Goal: Task Accomplishment & Management: Complete application form

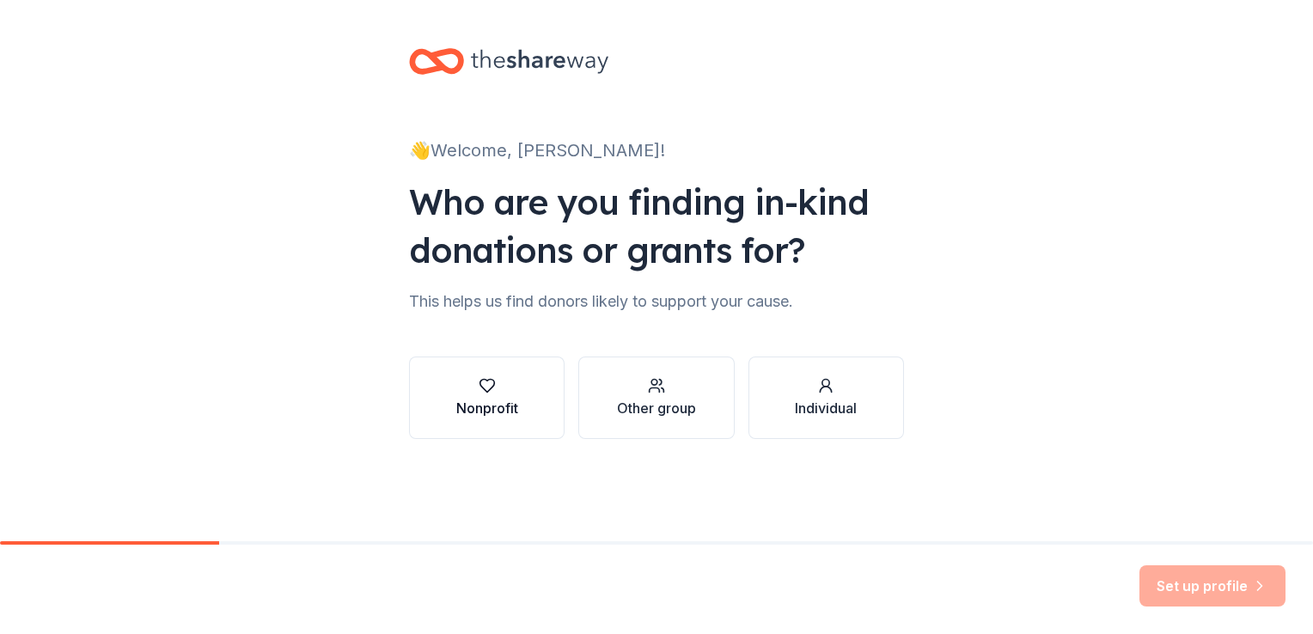
click at [483, 402] on div "Nonprofit" at bounding box center [487, 408] width 62 height 21
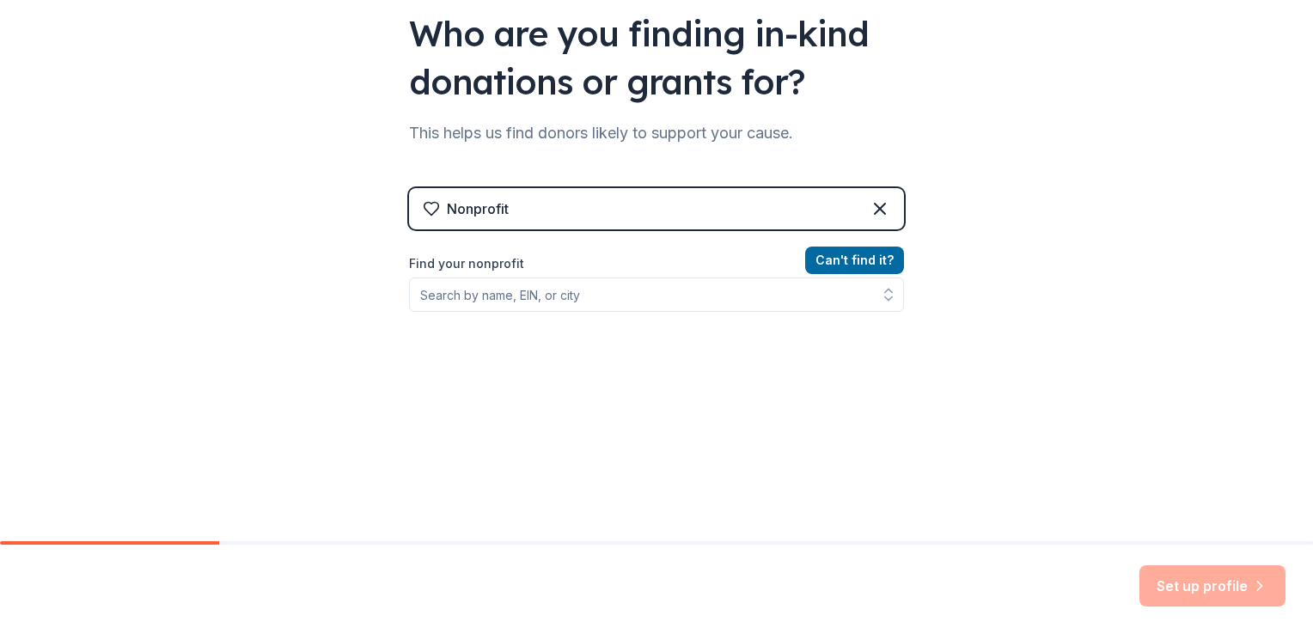
scroll to position [192, 0]
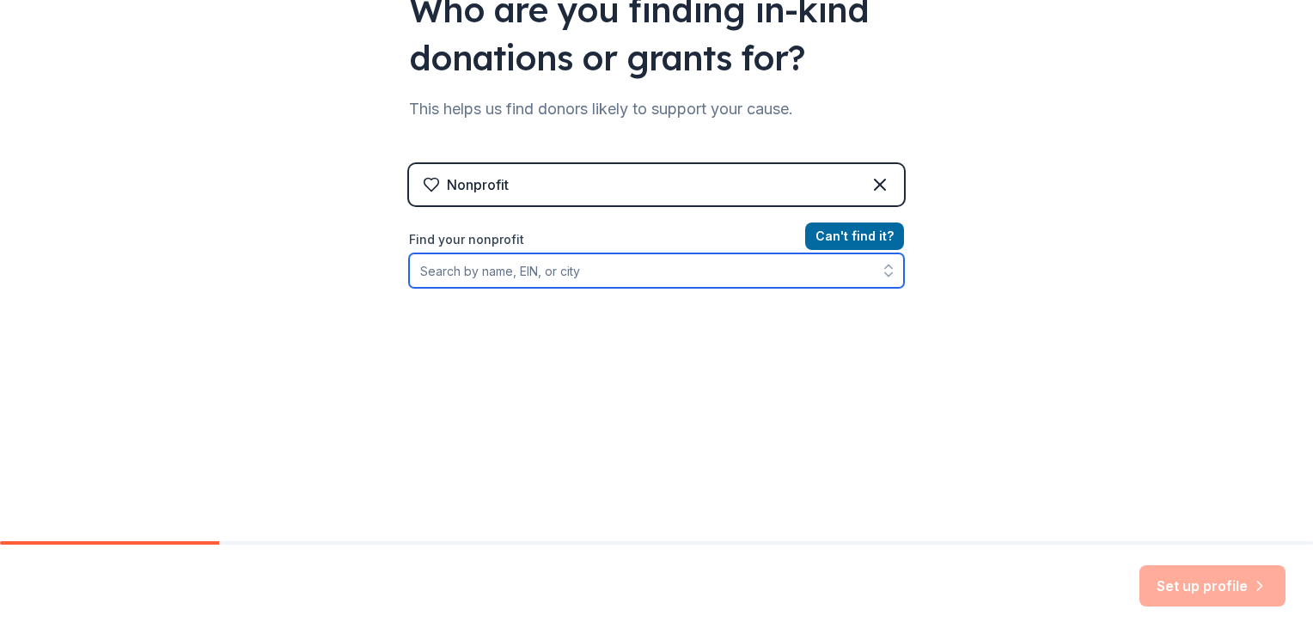
click at [481, 276] on input "Find your nonprofit" at bounding box center [656, 270] width 495 height 34
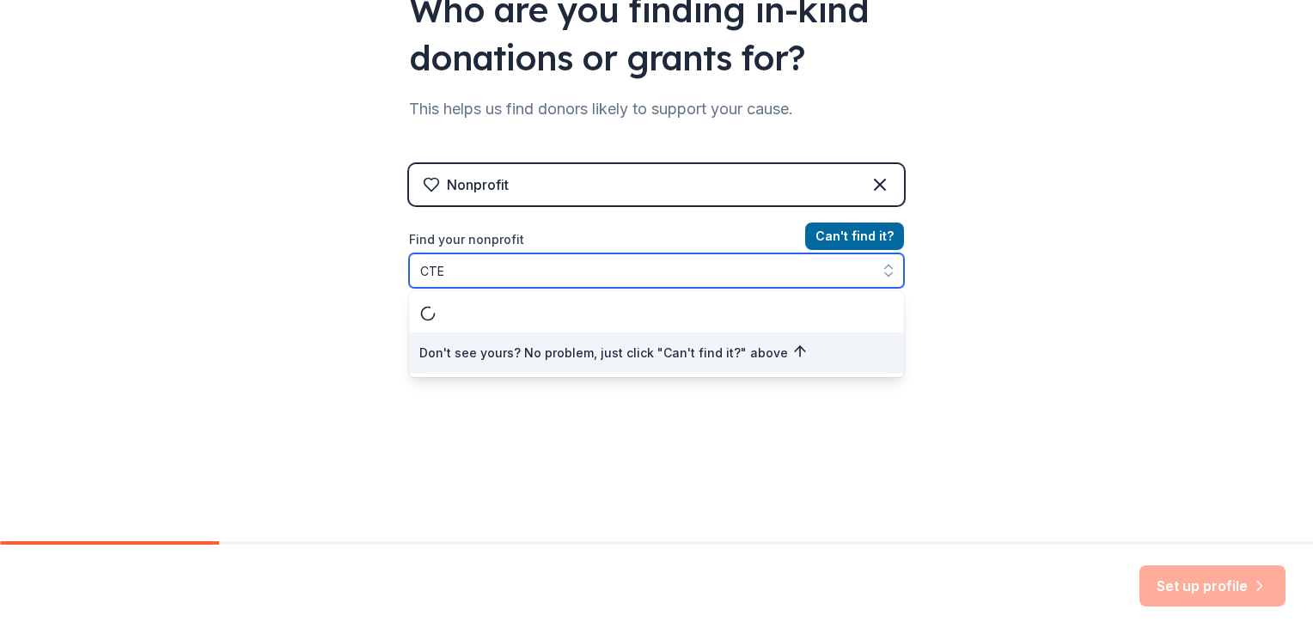
type input "CTEN"
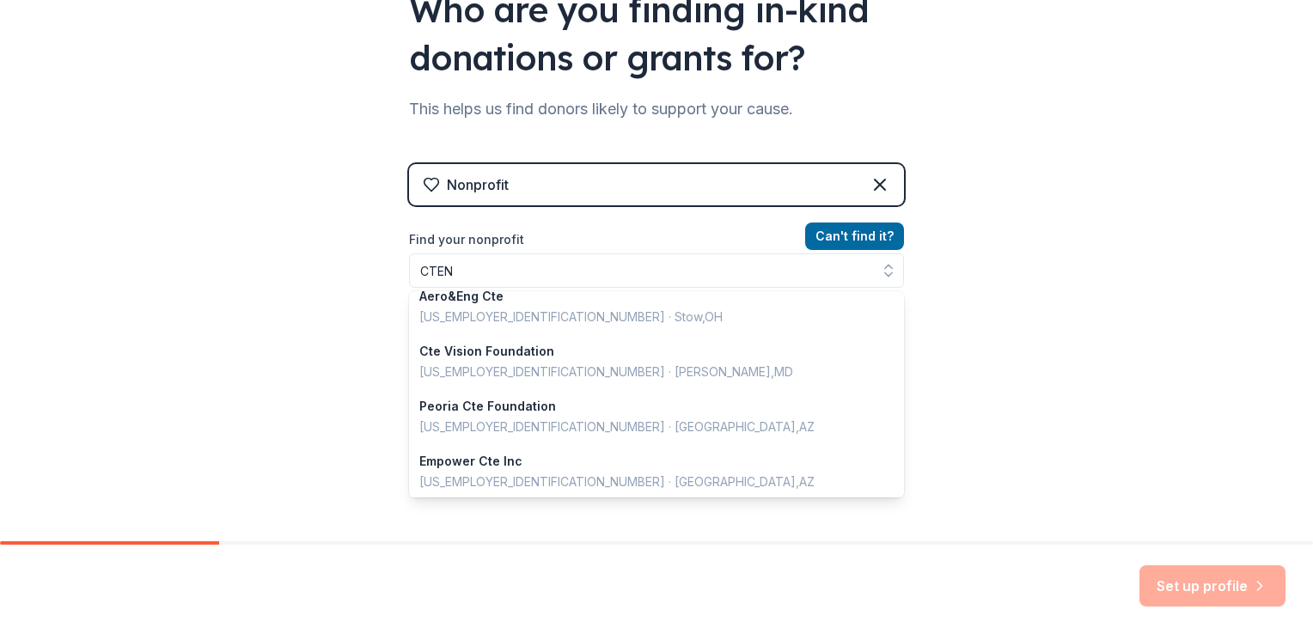
scroll to position [165, 0]
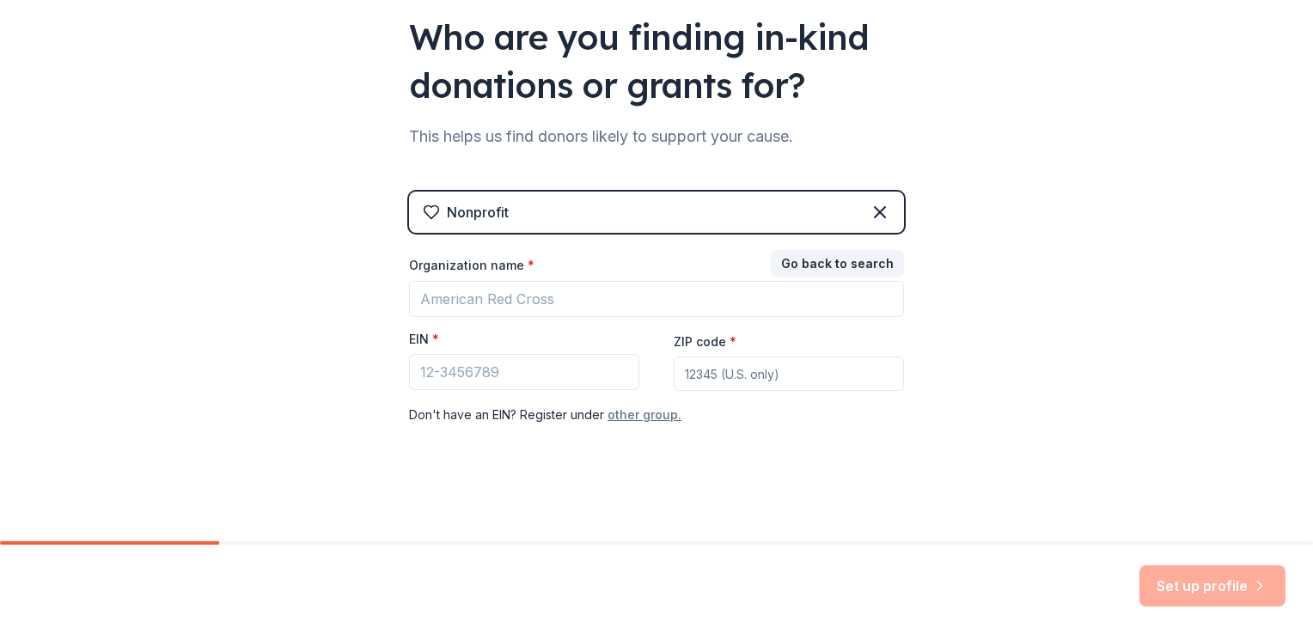
click at [628, 414] on button "other group." at bounding box center [645, 415] width 74 height 21
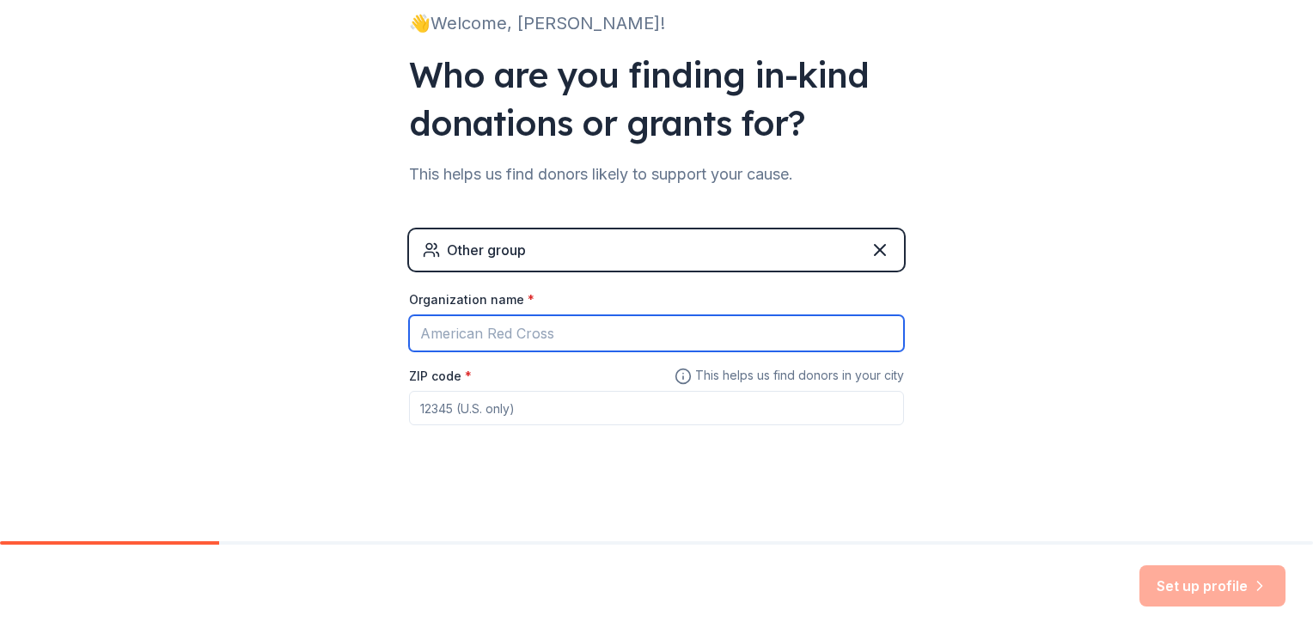
click at [454, 316] on input "Organization name *" at bounding box center [656, 333] width 495 height 36
drag, startPoint x: 791, startPoint y: 330, endPoint x: 563, endPoint y: 338, distance: 227.8
click at [563, 338] on input "Ellel Ministries Rwanda /Rwanda Leaders Fellowship" at bounding box center [656, 333] width 495 height 36
type input "Ellel Ministries Rwanda"
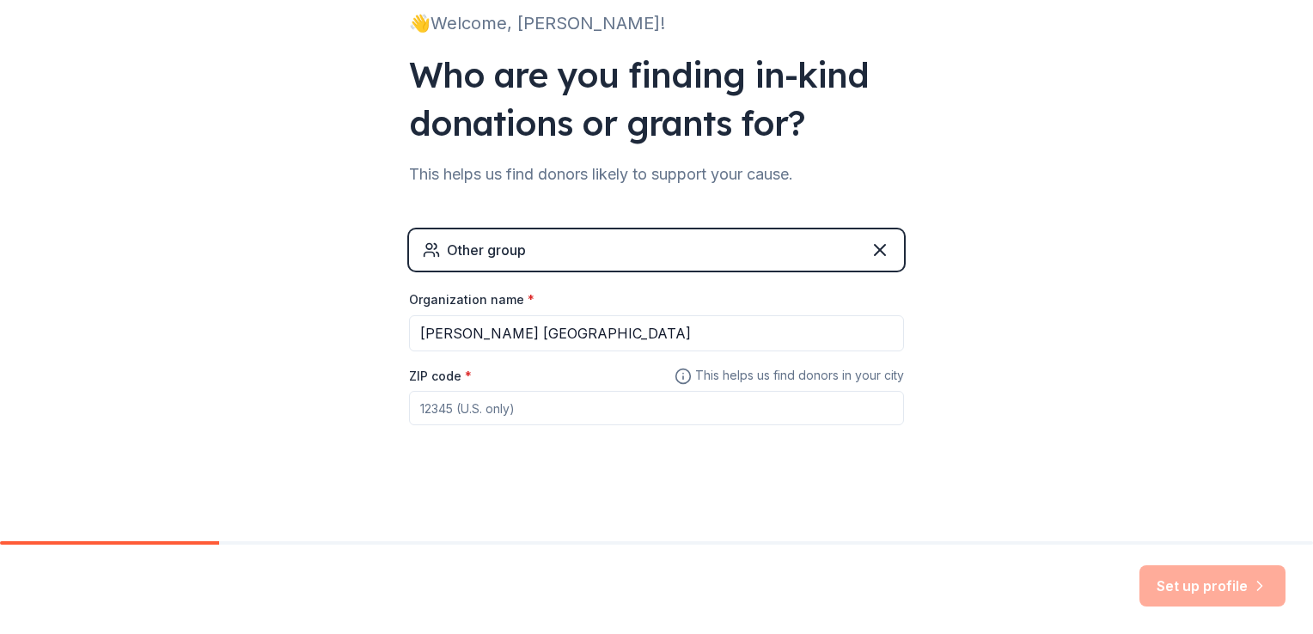
click at [1071, 324] on div "👋 Welcome, Lambert! Who are you finding in-kind donations or grants for? This h…" at bounding box center [656, 207] width 1313 height 669
click at [875, 247] on icon at bounding box center [880, 250] width 10 height 10
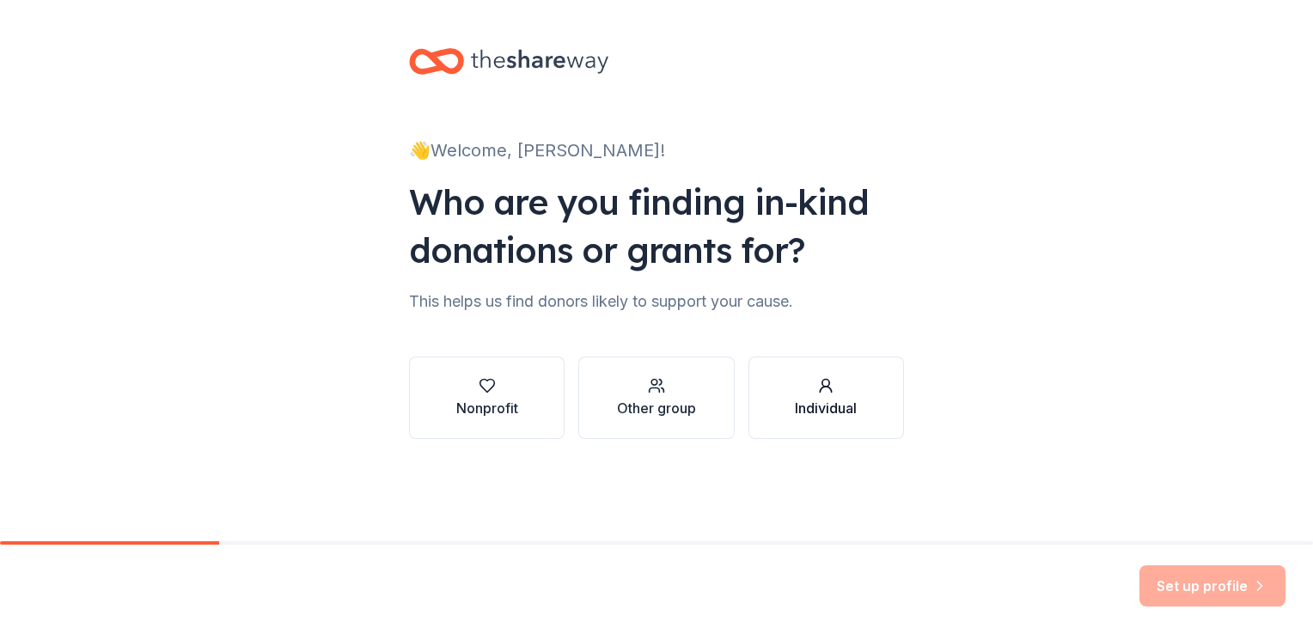
click at [832, 396] on div "Individual" at bounding box center [826, 397] width 62 height 41
